Goal: Contribute content: Contribute content

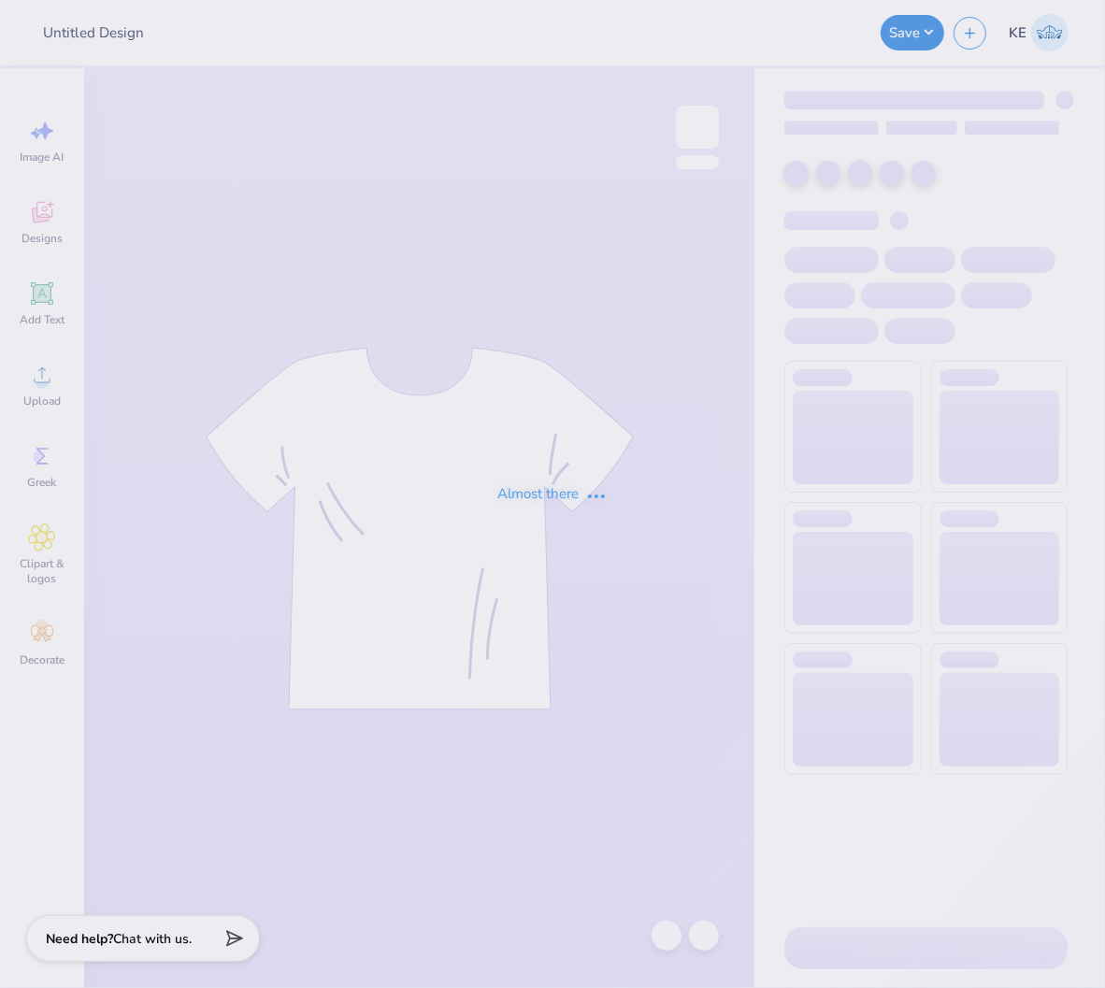
type input "Phi Alpha Delta"
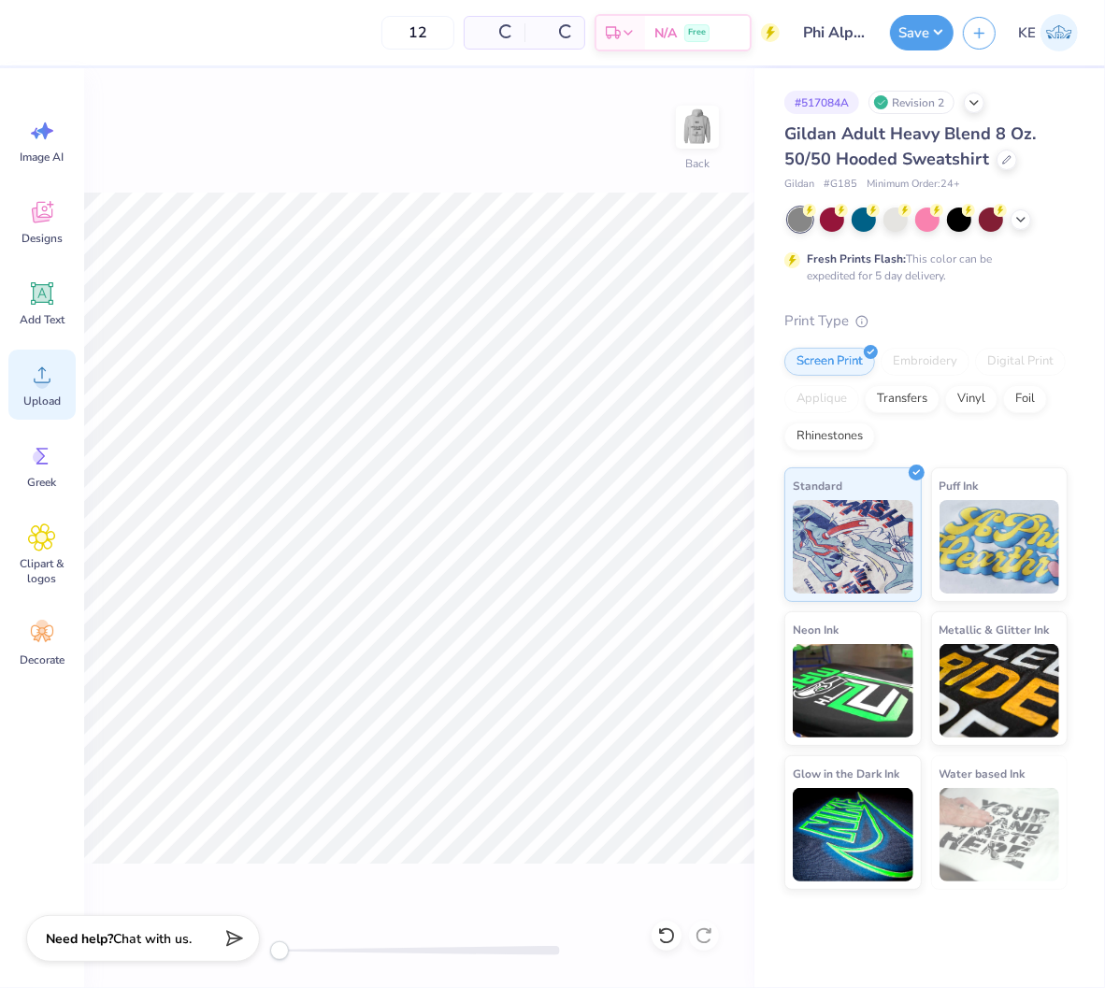
click at [51, 374] on icon at bounding box center [42, 375] width 28 height 28
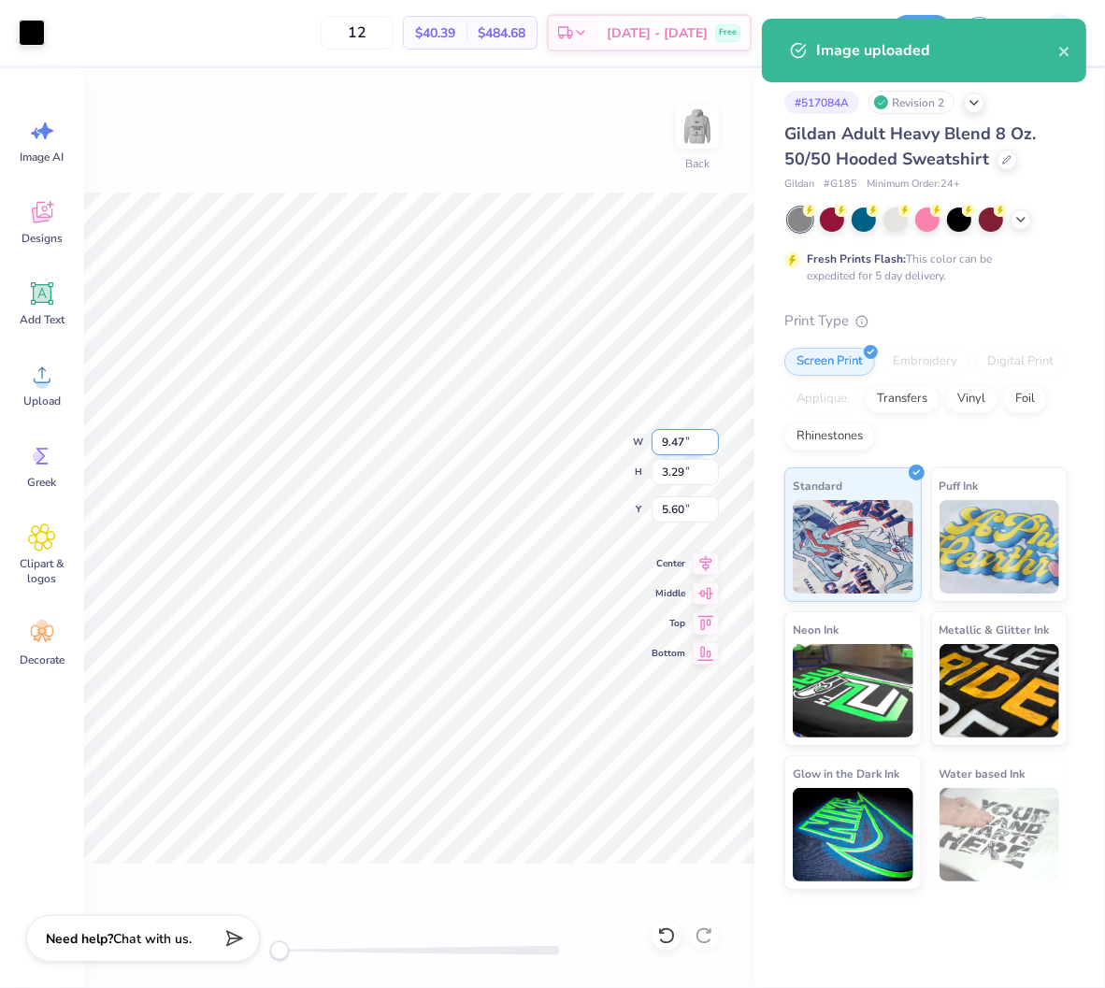
click at [675, 439] on input "9.47" at bounding box center [684, 442] width 67 height 26
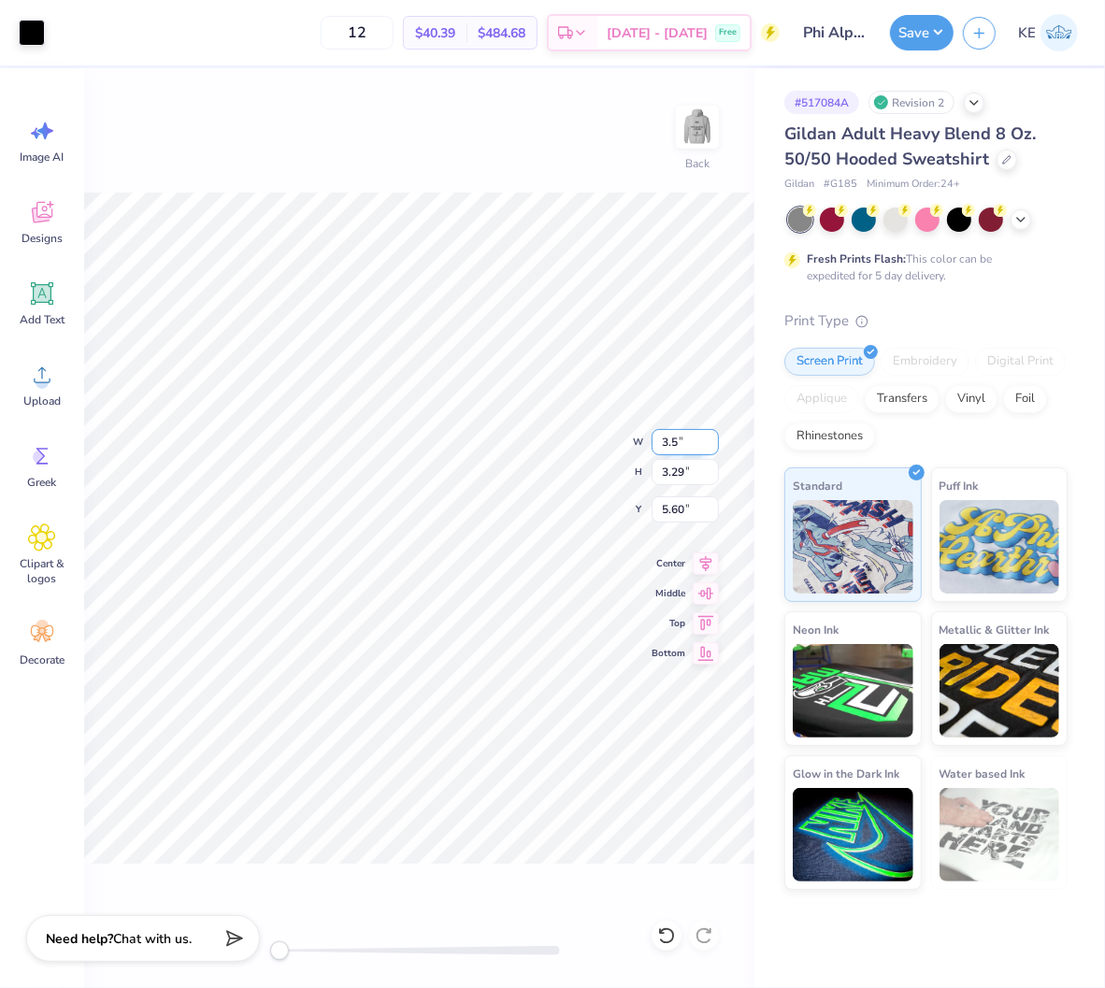
type input "3.5"
type input "3"
click at [683, 512] on input "2.62" at bounding box center [684, 509] width 67 height 26
type input "3"
drag, startPoint x: 708, startPoint y: 135, endPoint x: 772, endPoint y: 85, distance: 80.6
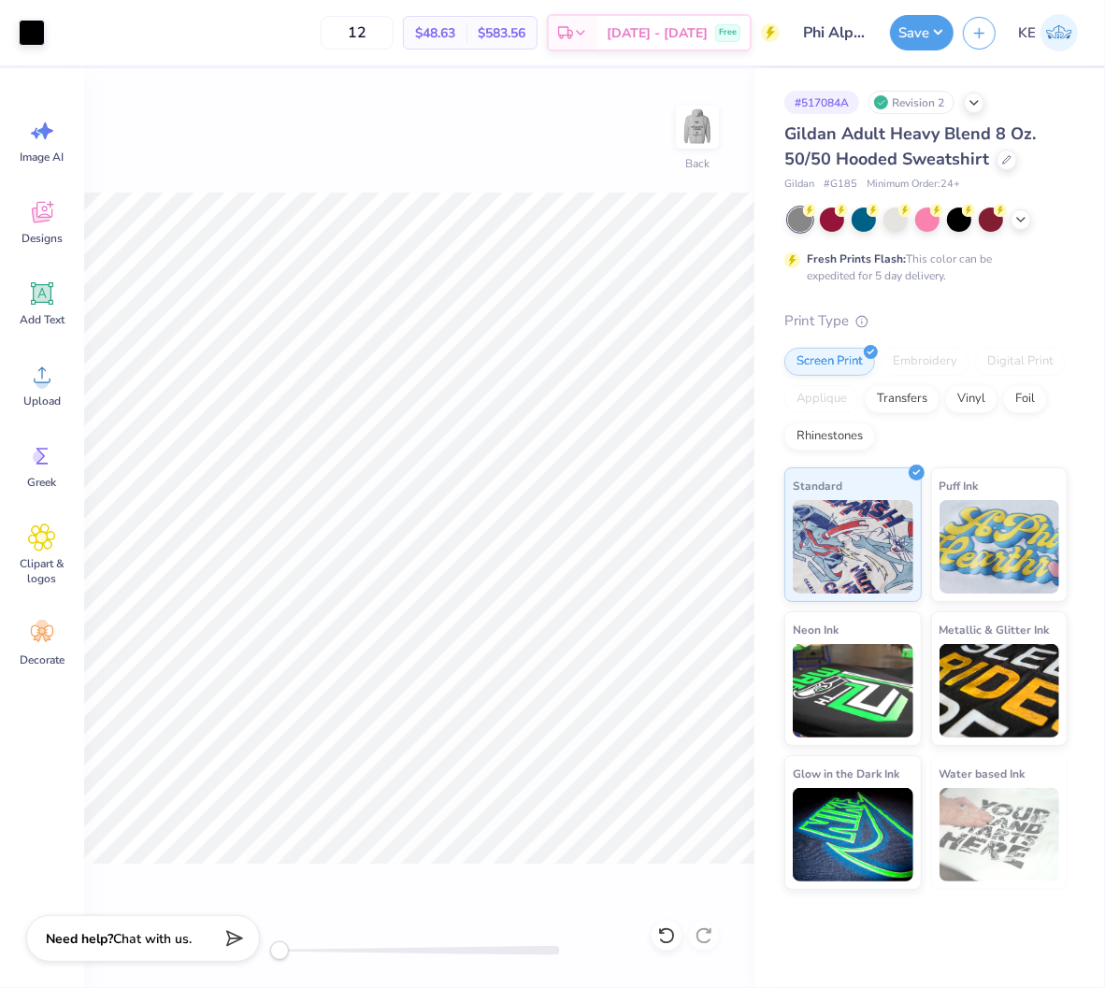
click at [770, 86] on div "Art colors 12 $48.63 Per Item $583.56 Total Est. Delivery [DATE] - [DATE] Free …" at bounding box center [552, 494] width 1105 height 988
click at [702, 117] on img at bounding box center [697, 127] width 75 height 75
click at [47, 381] on icon at bounding box center [42, 375] width 17 height 16
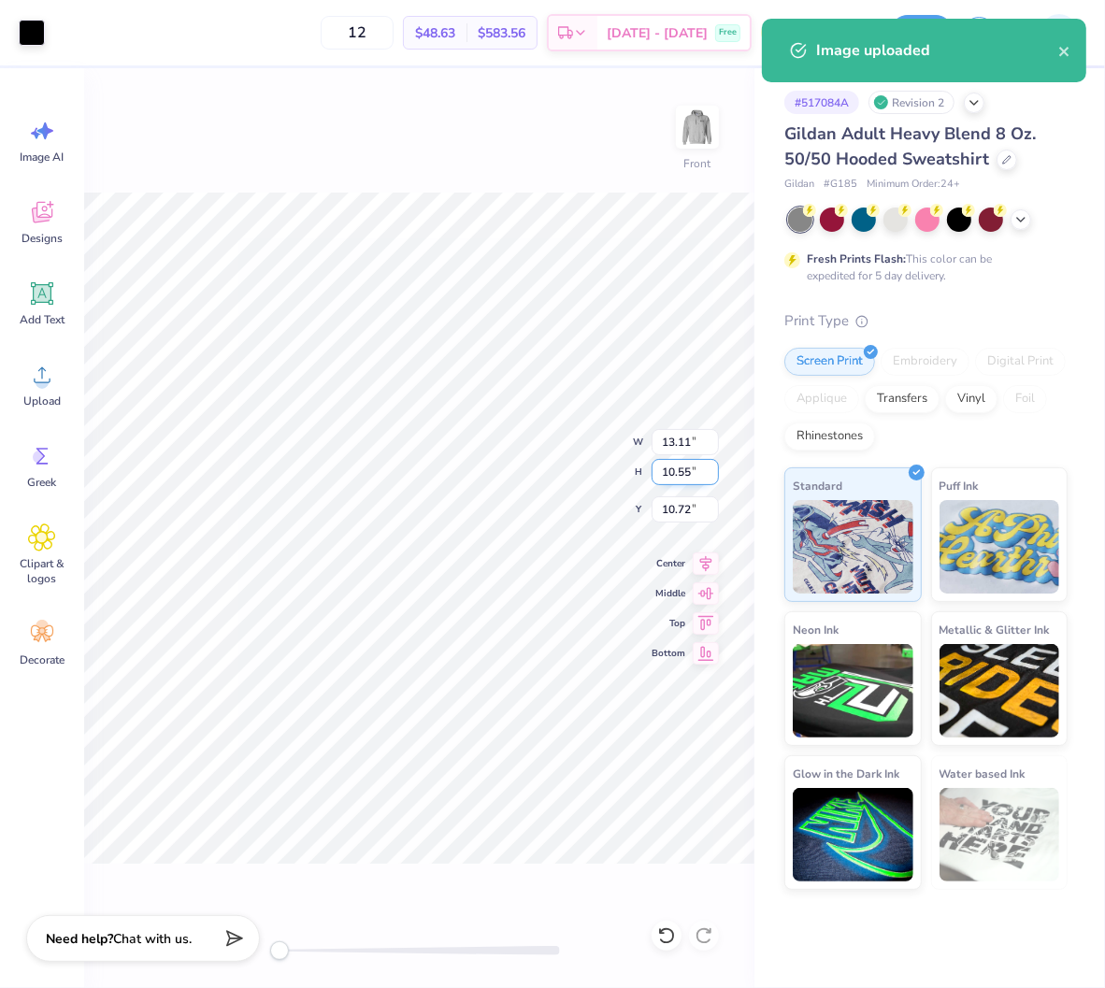
click at [682, 464] on input "10.55" at bounding box center [684, 472] width 67 height 26
type input "15"
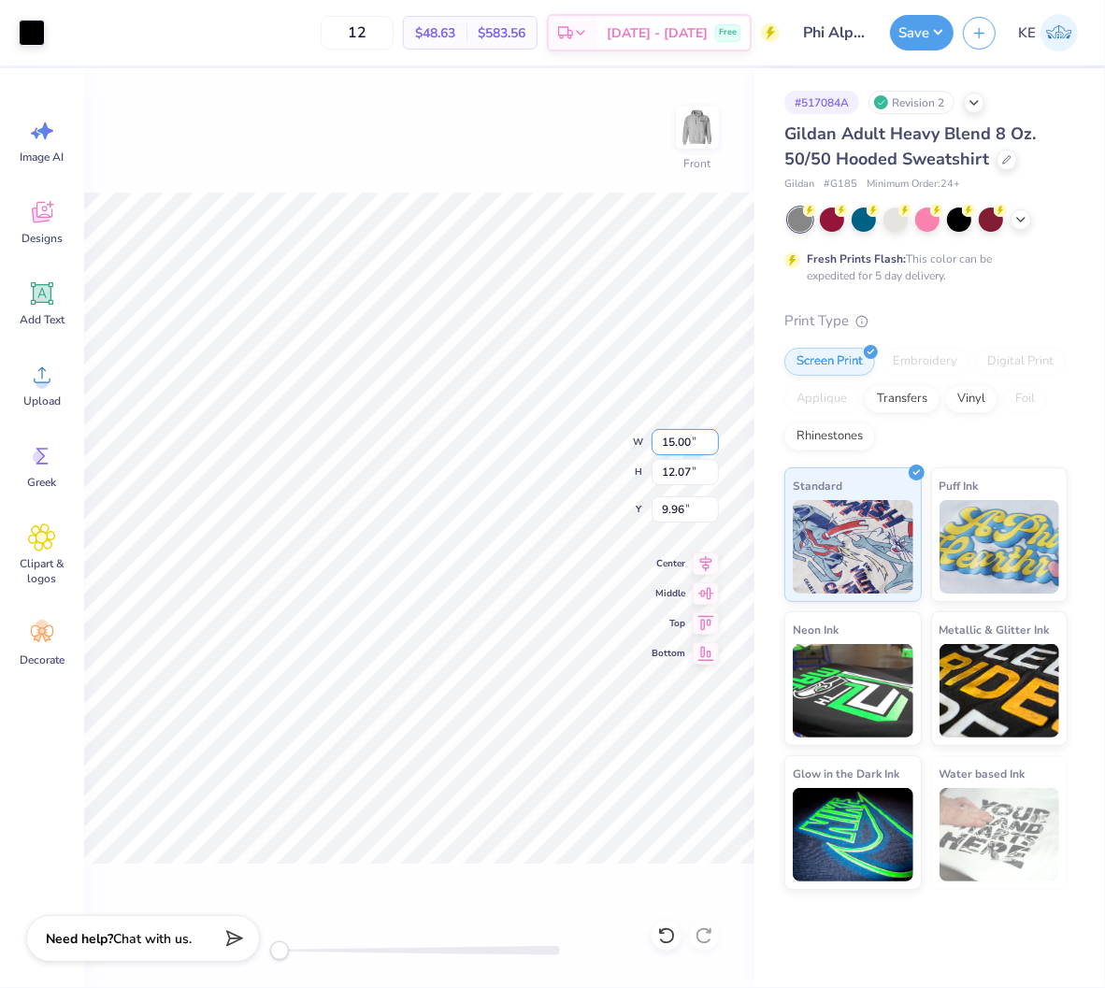
click at [680, 434] on input "15.00" at bounding box center [684, 442] width 67 height 26
type input "12.5"
click at [676, 510] on input "10.97" at bounding box center [684, 509] width 67 height 26
type input "6"
click at [693, 134] on img at bounding box center [697, 127] width 75 height 75
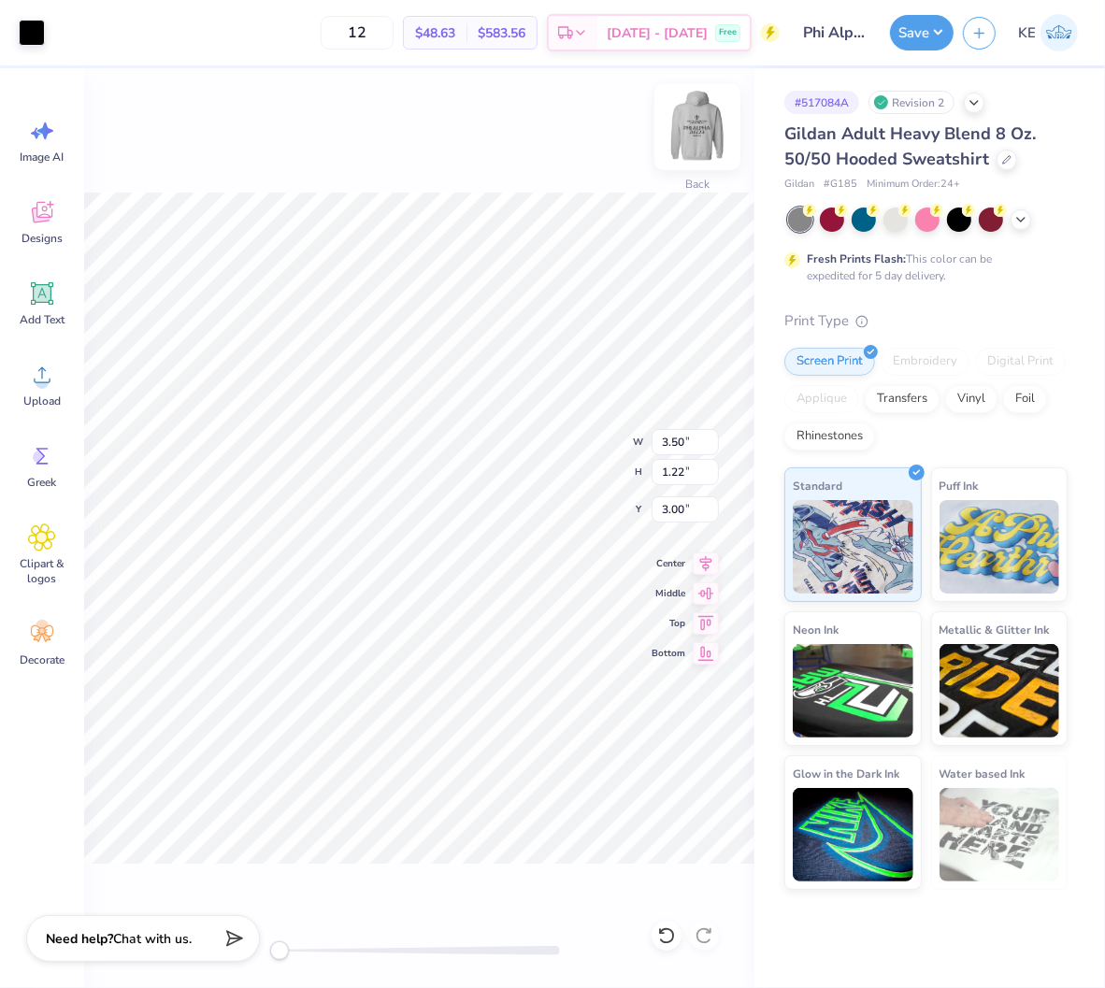
click at [679, 135] on img at bounding box center [697, 127] width 75 height 75
type input "3.55"
type input "1.23"
type input "6.04"
click at [916, 36] on button "Save" at bounding box center [922, 30] width 64 height 36
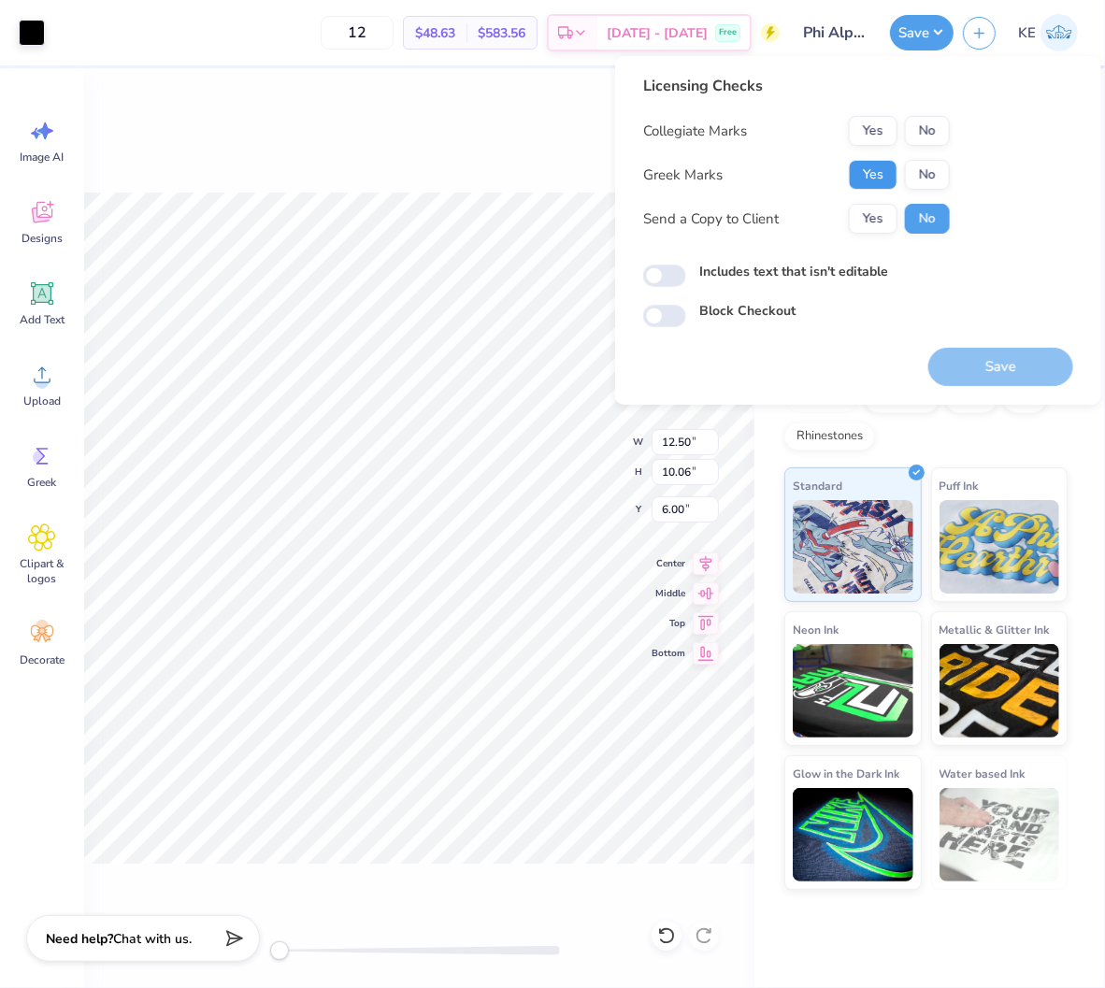
click at [865, 161] on button "Yes" at bounding box center [872, 175] width 49 height 30
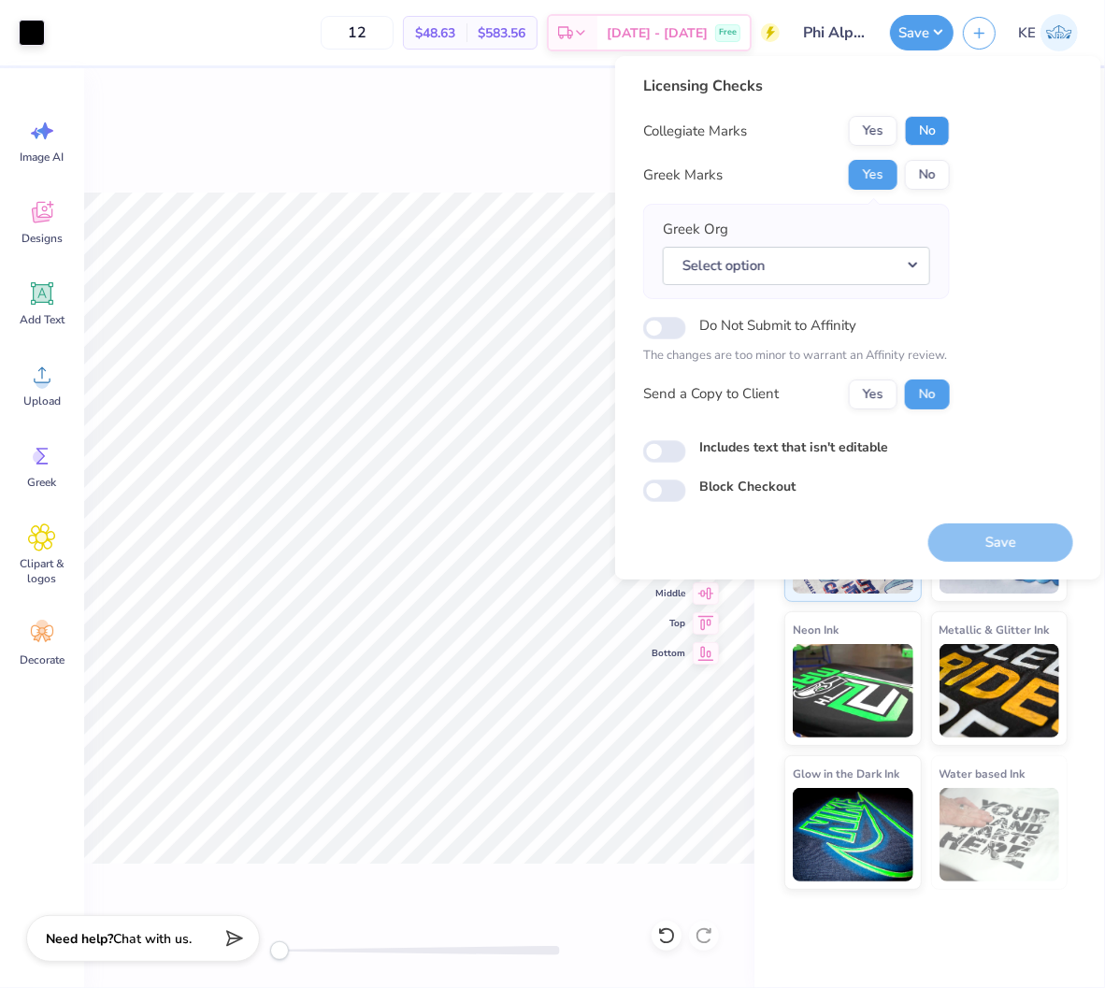
click at [935, 122] on button "No" at bounding box center [927, 131] width 45 height 30
click at [975, 530] on button "Save" at bounding box center [1000, 542] width 145 height 38
